Goal: Information Seeking & Learning: Learn about a topic

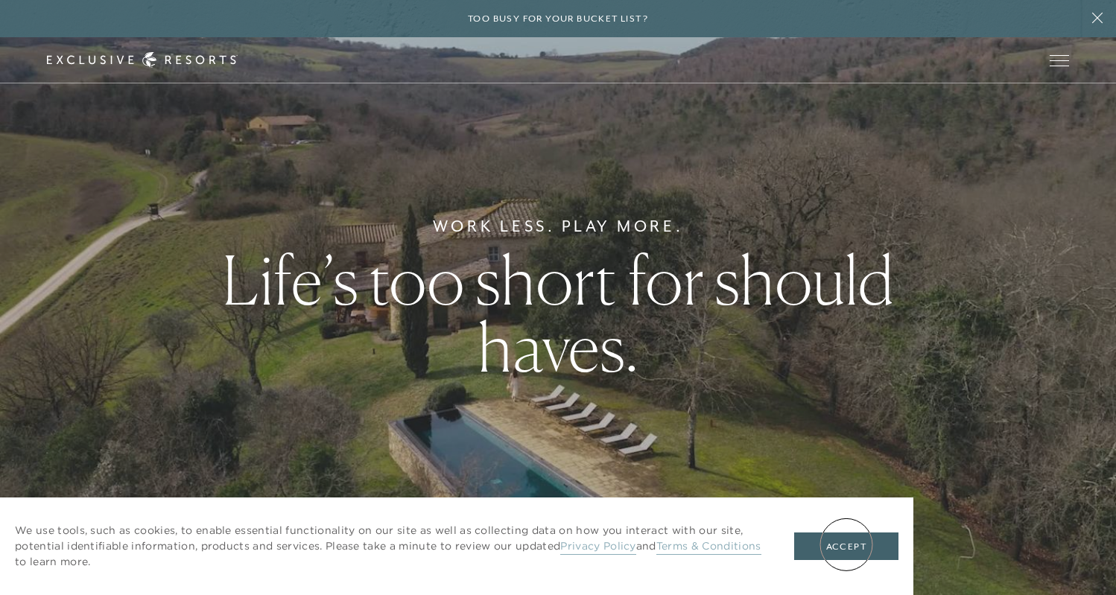
click at [848, 546] on button "Accept" at bounding box center [846, 546] width 104 height 28
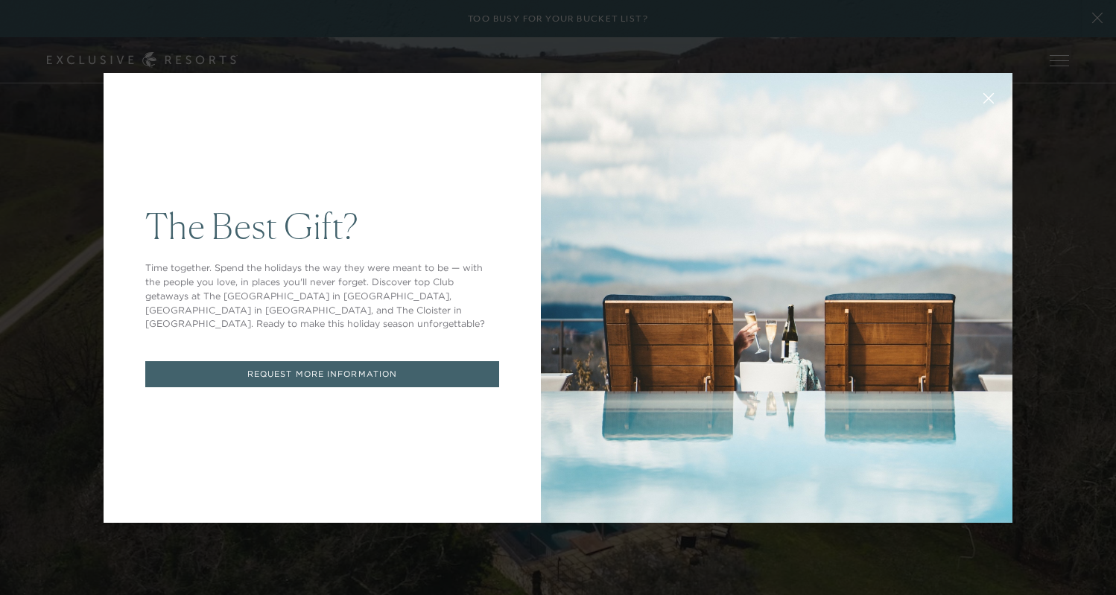
click at [990, 97] on icon at bounding box center [989, 98] width 10 height 10
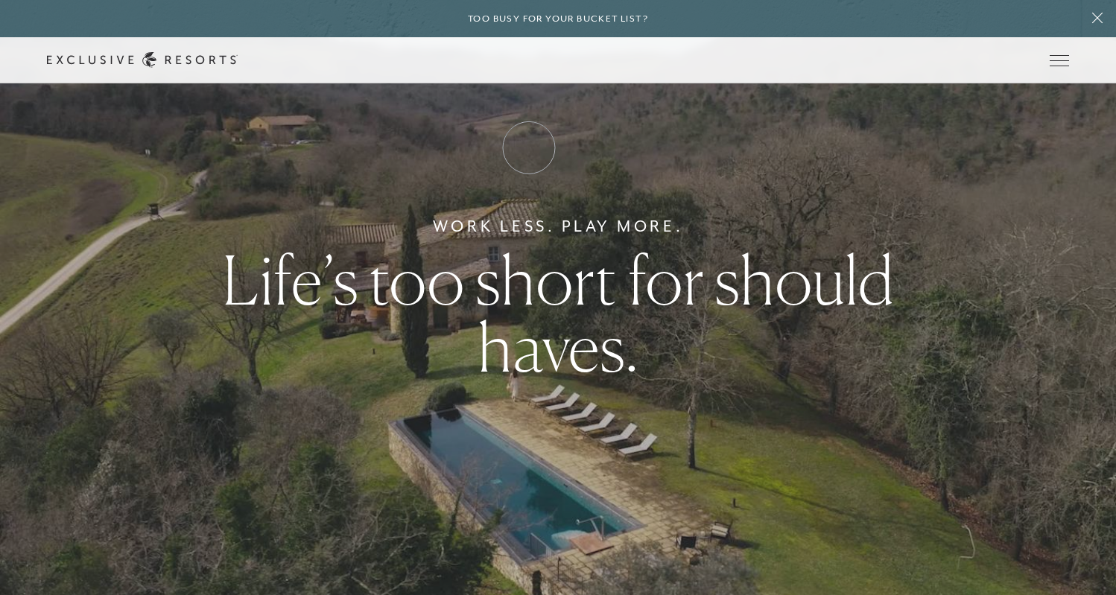
click at [0, 0] on link "How it works" at bounding box center [0, 0] width 0 height 0
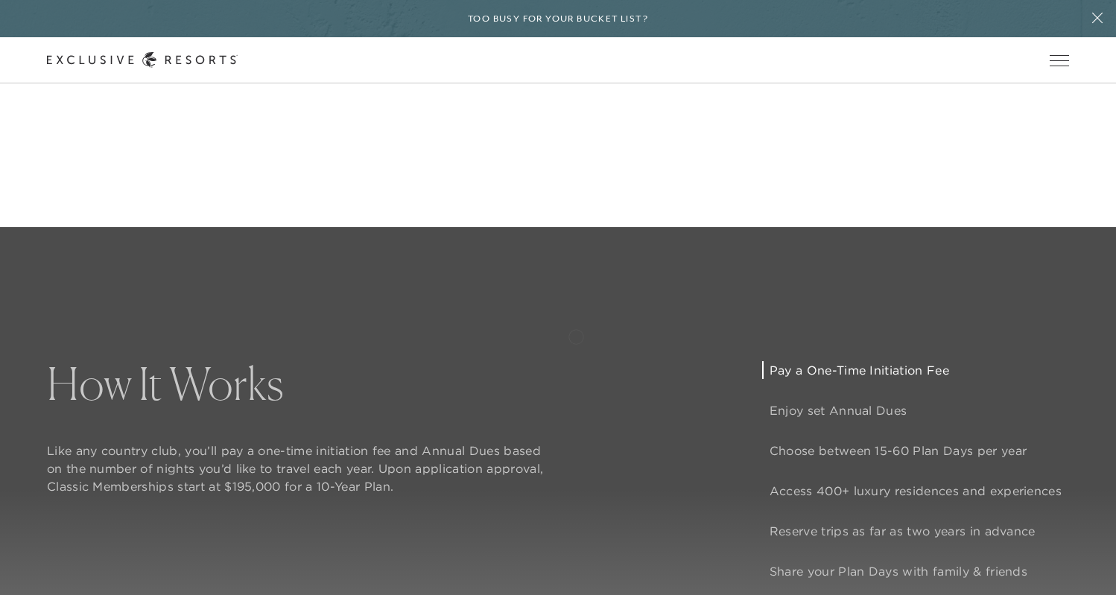
scroll to position [1018, 0]
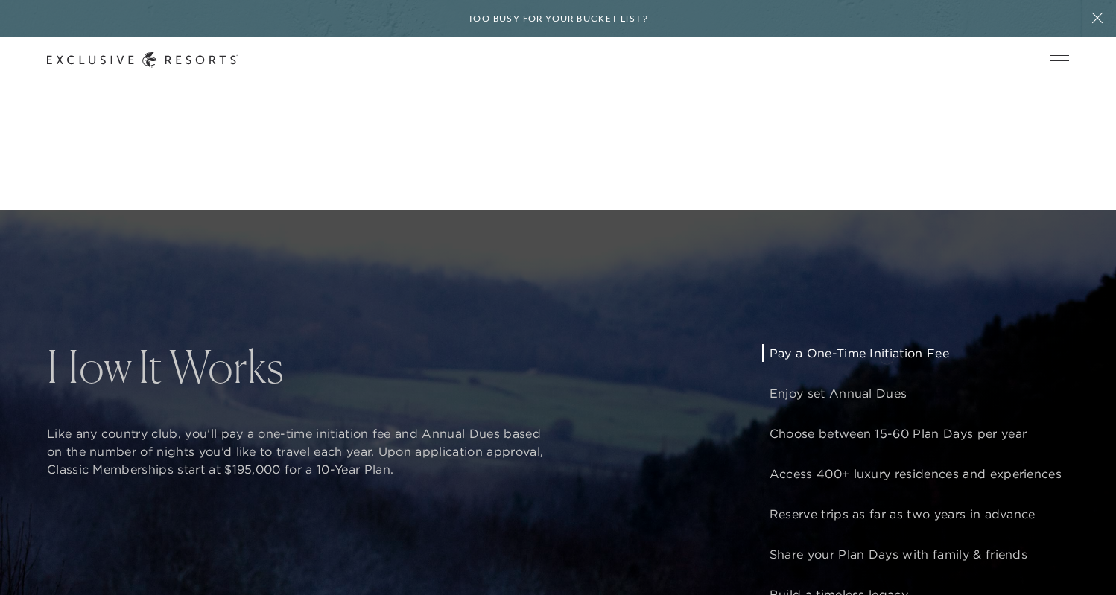
click at [886, 355] on p "Pay a One-Time Initiation Fee" at bounding box center [915, 353] width 292 height 18
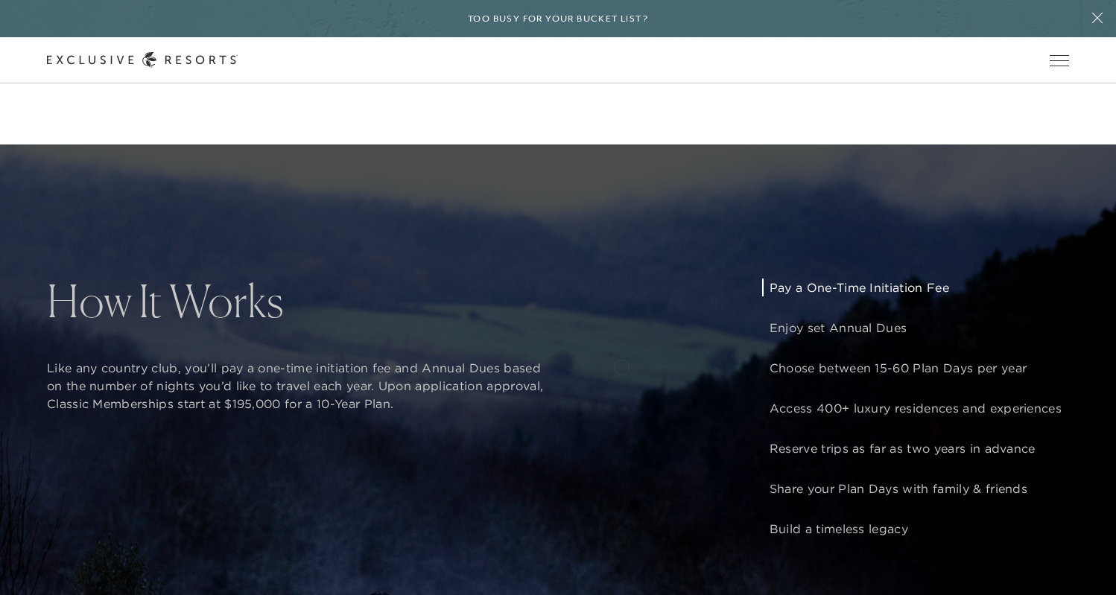
scroll to position [1083, 0]
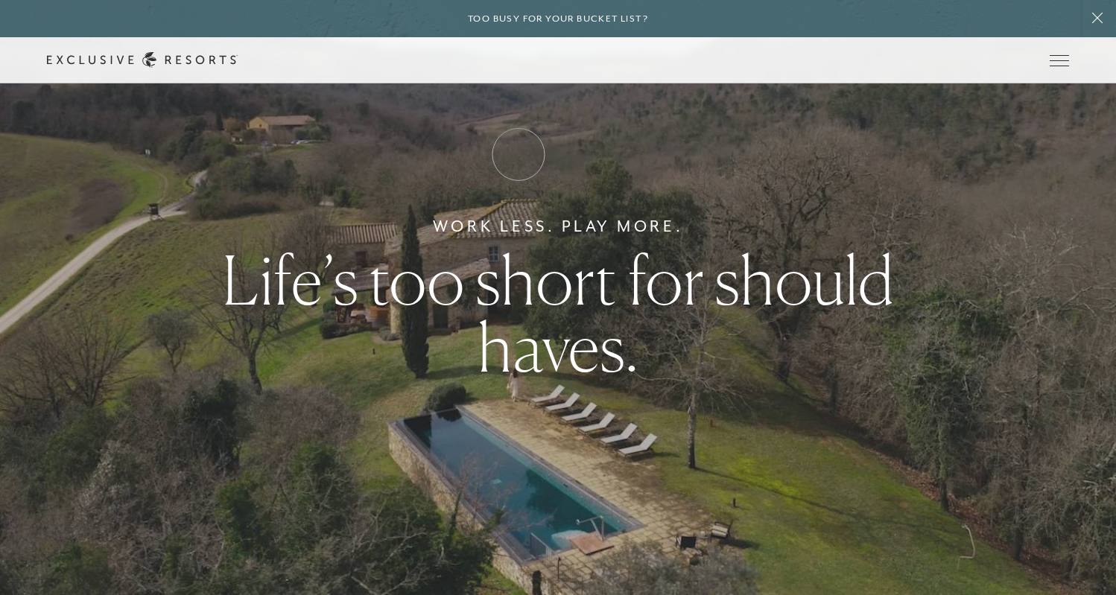
click at [0, 0] on link "How it works" at bounding box center [0, 0] width 0 height 0
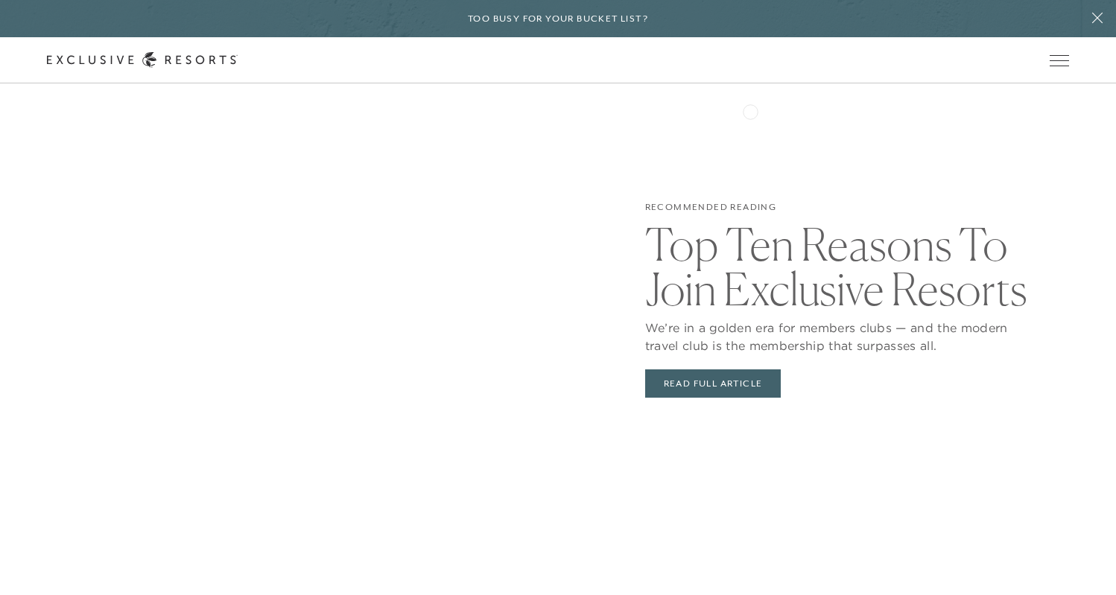
scroll to position [2969, 0]
